Goal: Check status: Check status

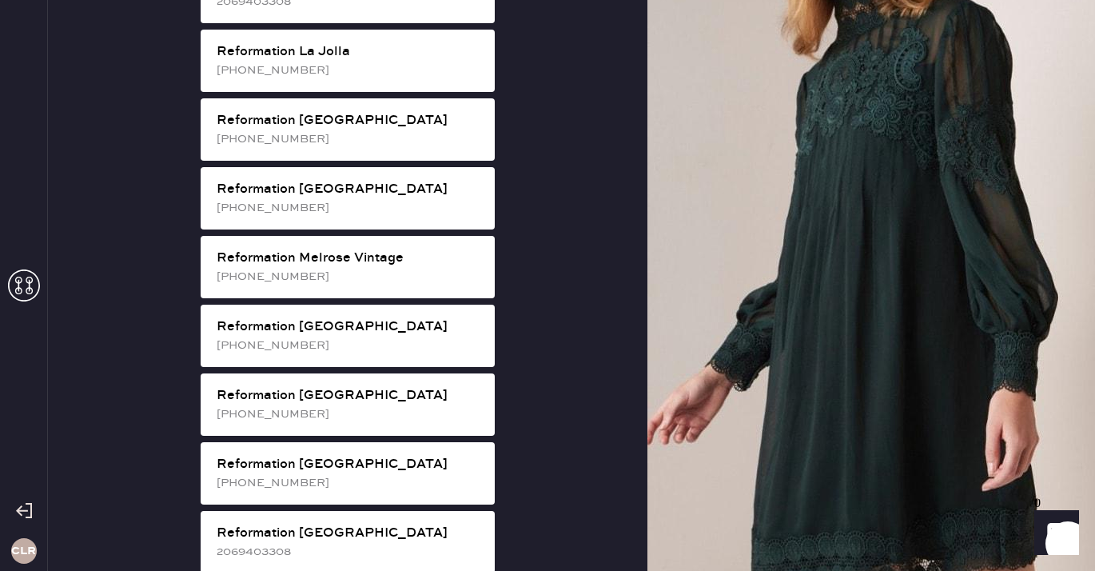
scroll to position [1644, 0]
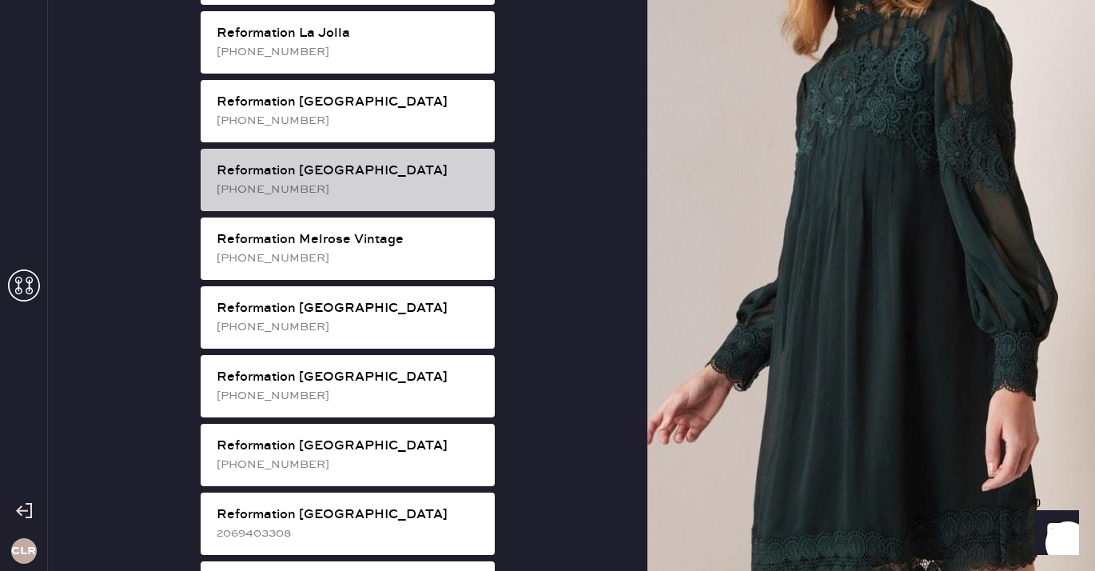
click at [355, 149] on div "Reformation Melrose [PHONE_NUMBER]" at bounding box center [348, 180] width 294 height 62
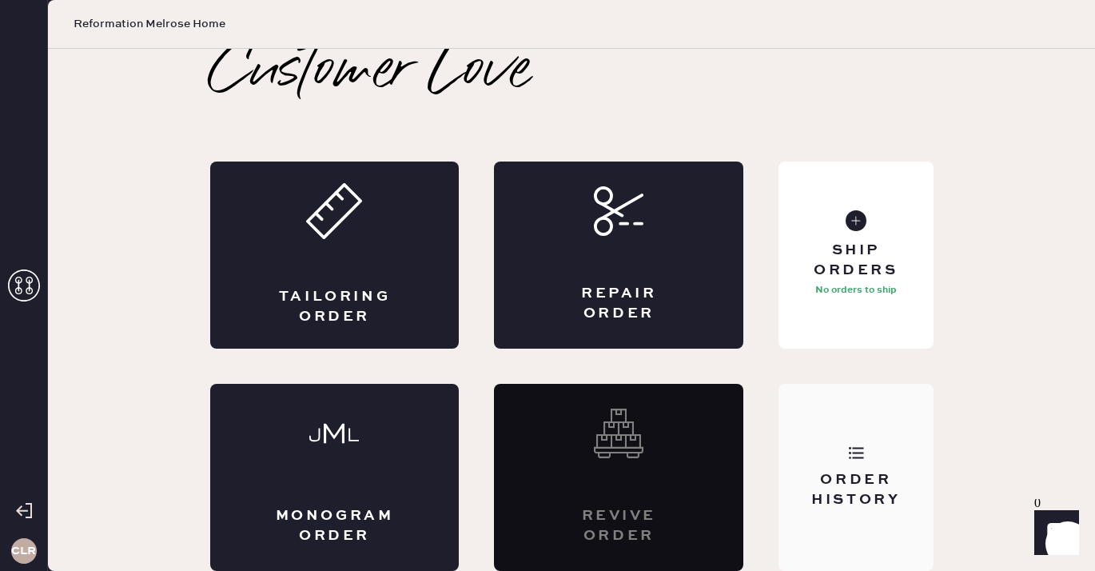
click at [875, 436] on div "Order History" at bounding box center [856, 477] width 154 height 187
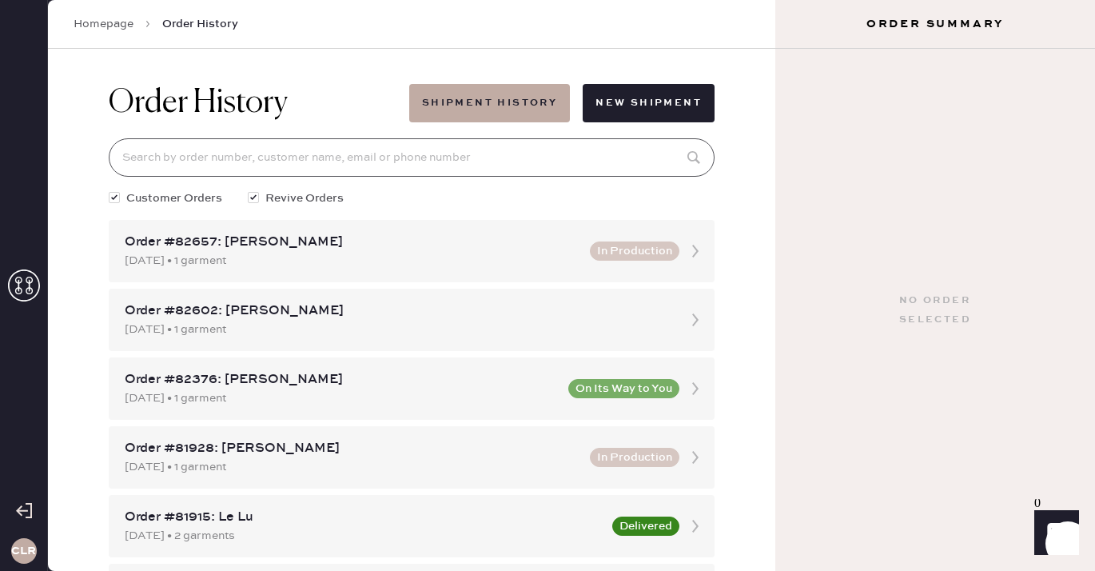
click at [464, 160] on input at bounding box center [412, 157] width 606 height 38
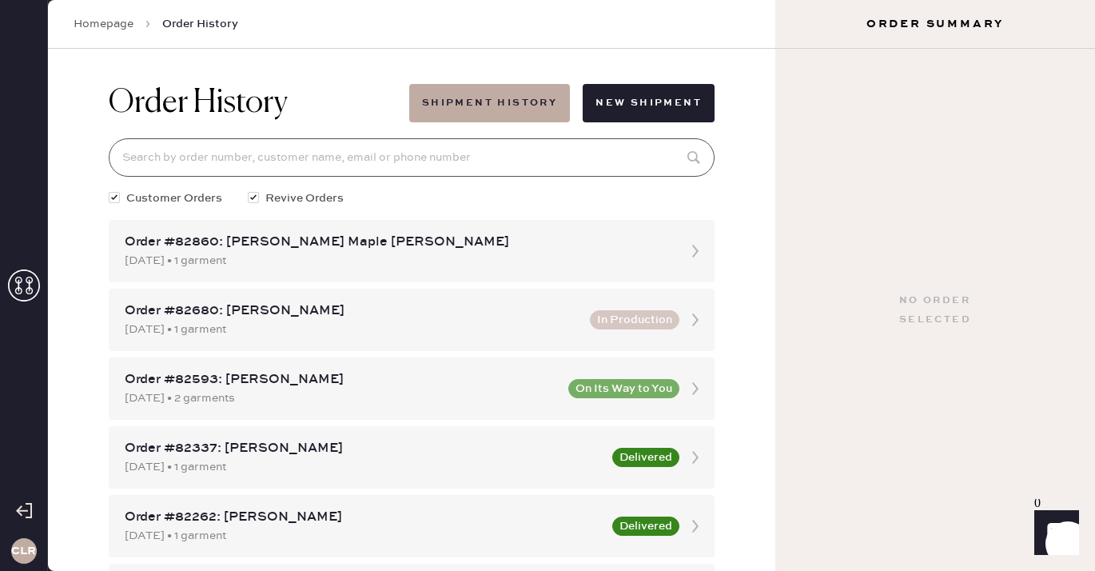
paste input "82860"
type input "82860"
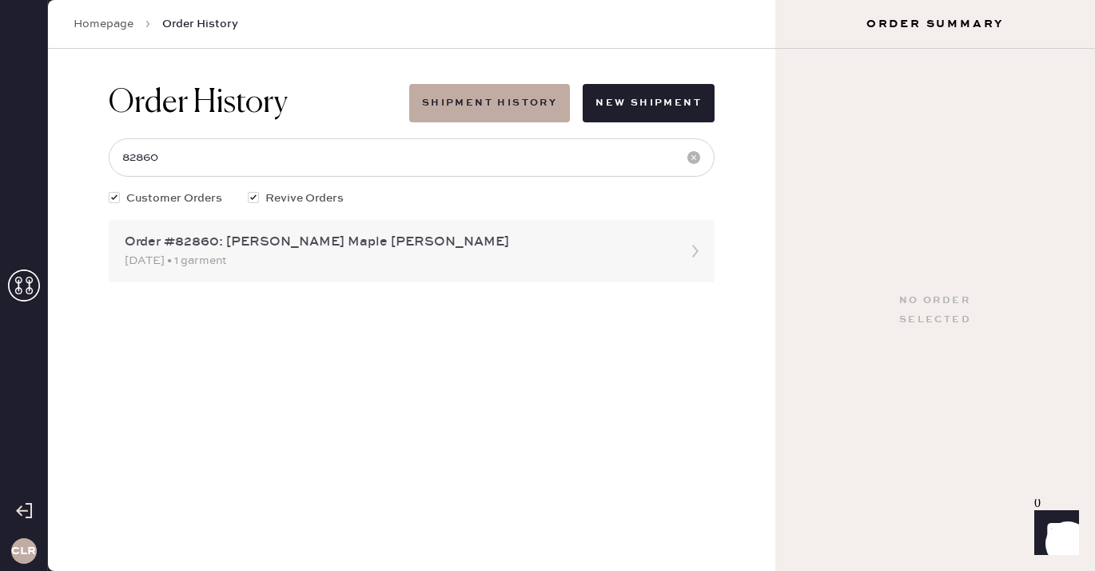
click at [306, 249] on div "Order #82860: [PERSON_NAME] Maple [PERSON_NAME]" at bounding box center [397, 242] width 545 height 19
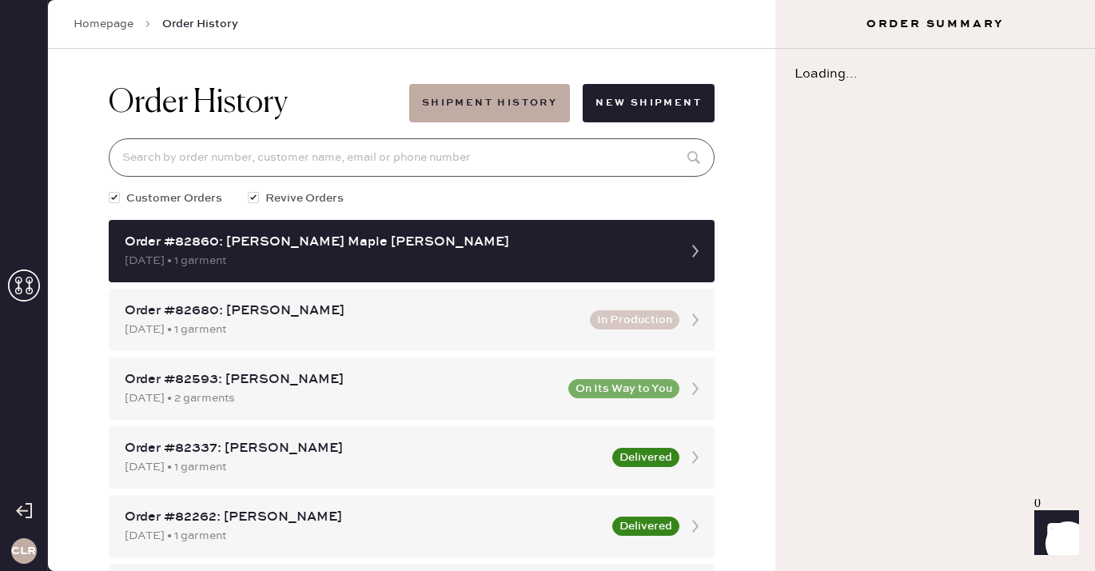
click at [317, 160] on input at bounding box center [412, 157] width 606 height 38
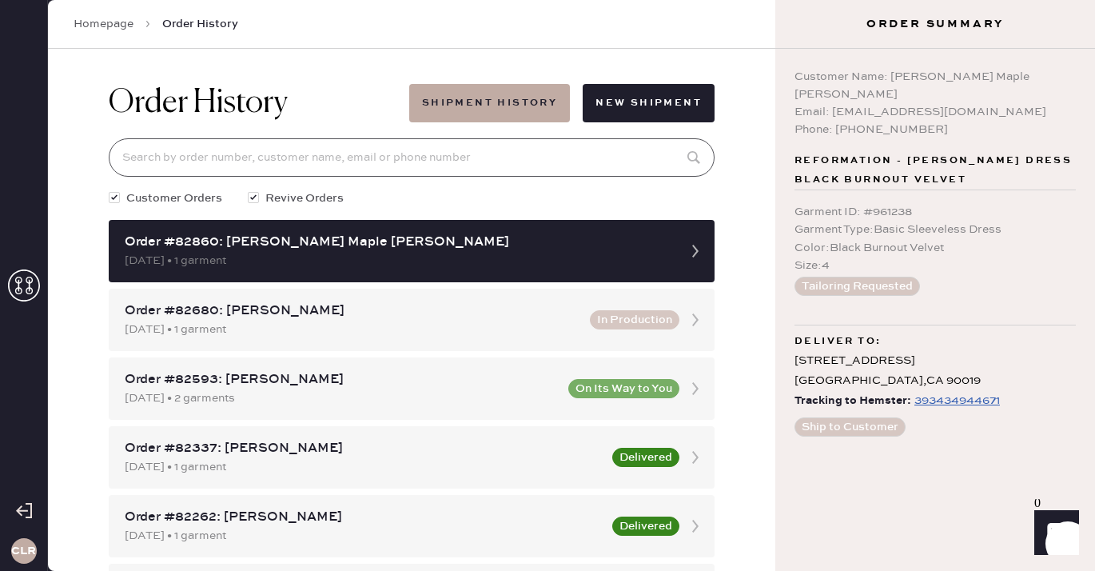
paste input "82860"
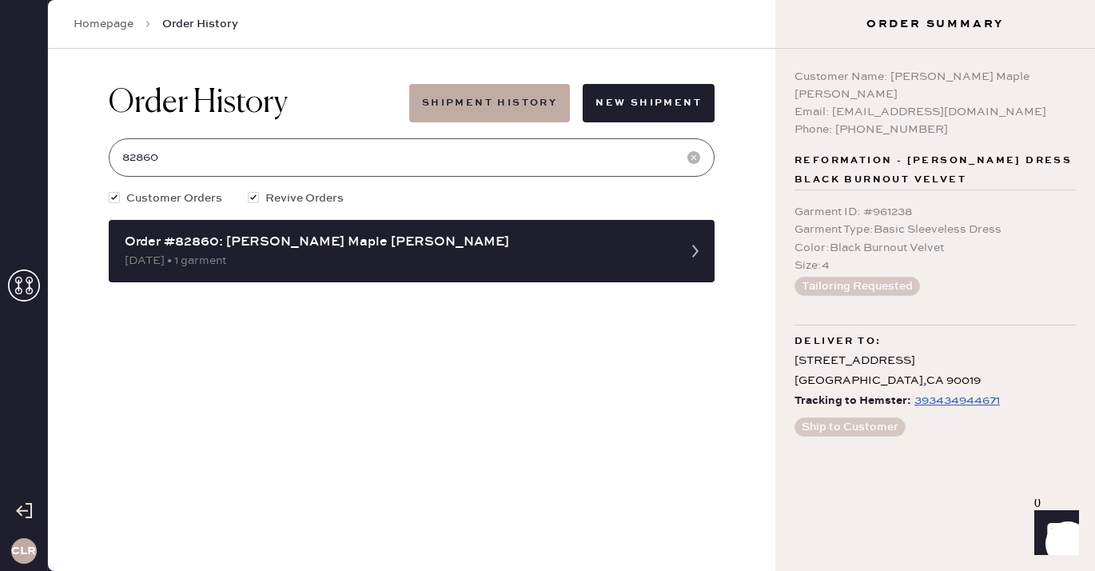
type input "82860"
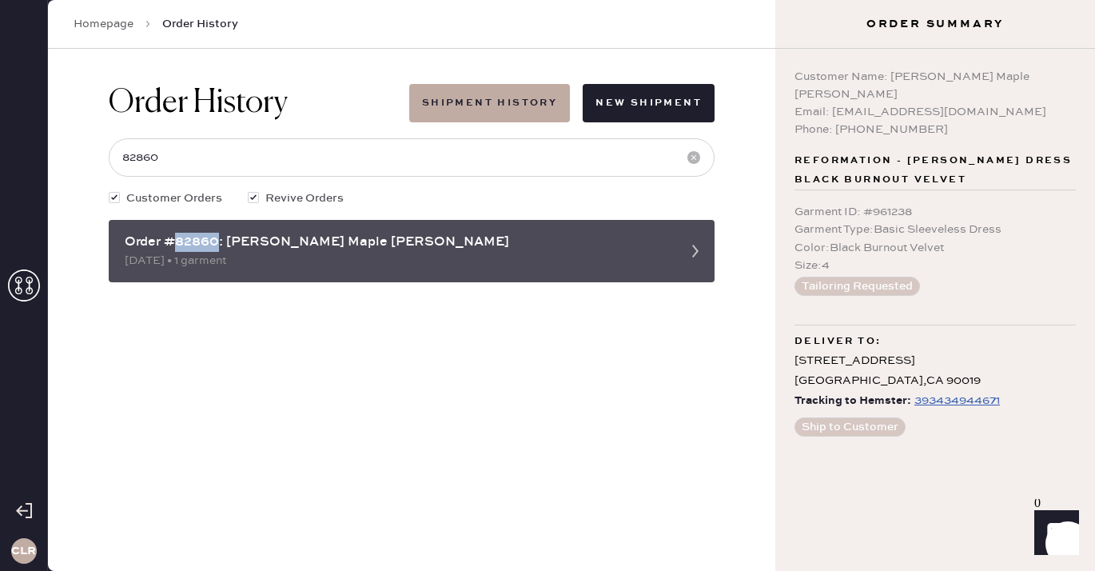
drag, startPoint x: 219, startPoint y: 245, endPoint x: 176, endPoint y: 243, distance: 43.2
click at [176, 243] on div "Order #82860: [PERSON_NAME] Maple [PERSON_NAME]" at bounding box center [397, 242] width 545 height 19
copy div "82860"
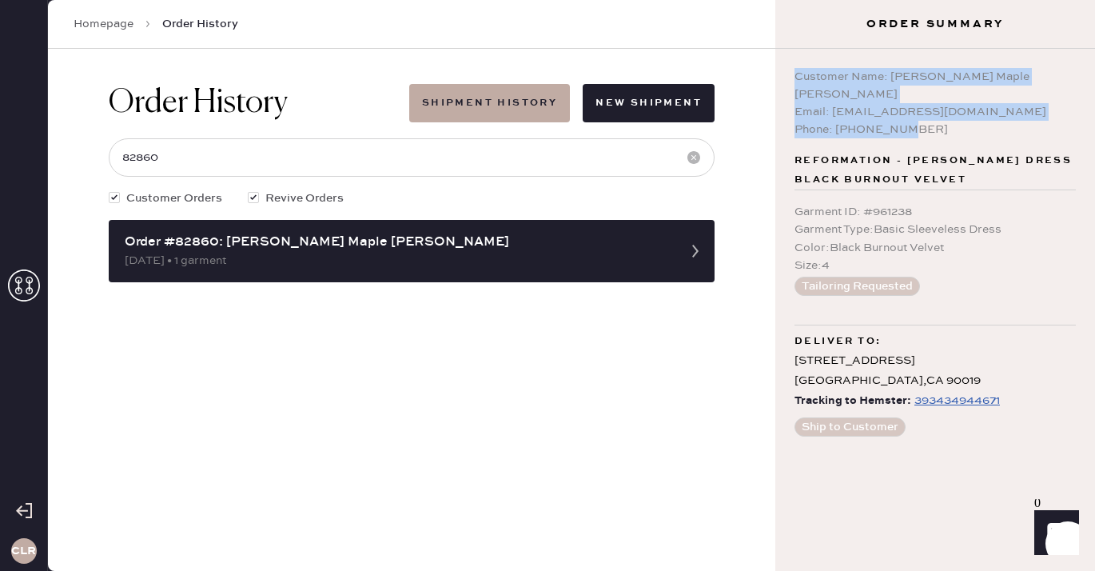
drag, startPoint x: 918, startPoint y: 106, endPoint x: 779, endPoint y: 75, distance: 141.8
click at [779, 75] on div "Customer Name: [PERSON_NAME] Maple [PERSON_NAME] Email: [EMAIL_ADDRESS][DOMAIN_…" at bounding box center [935, 310] width 320 height 522
copy div "Customer Name: [PERSON_NAME] Maple [PERSON_NAME] Email: [EMAIL_ADDRESS][DOMAIN_…"
